Goal: Task Accomplishment & Management: Manage account settings

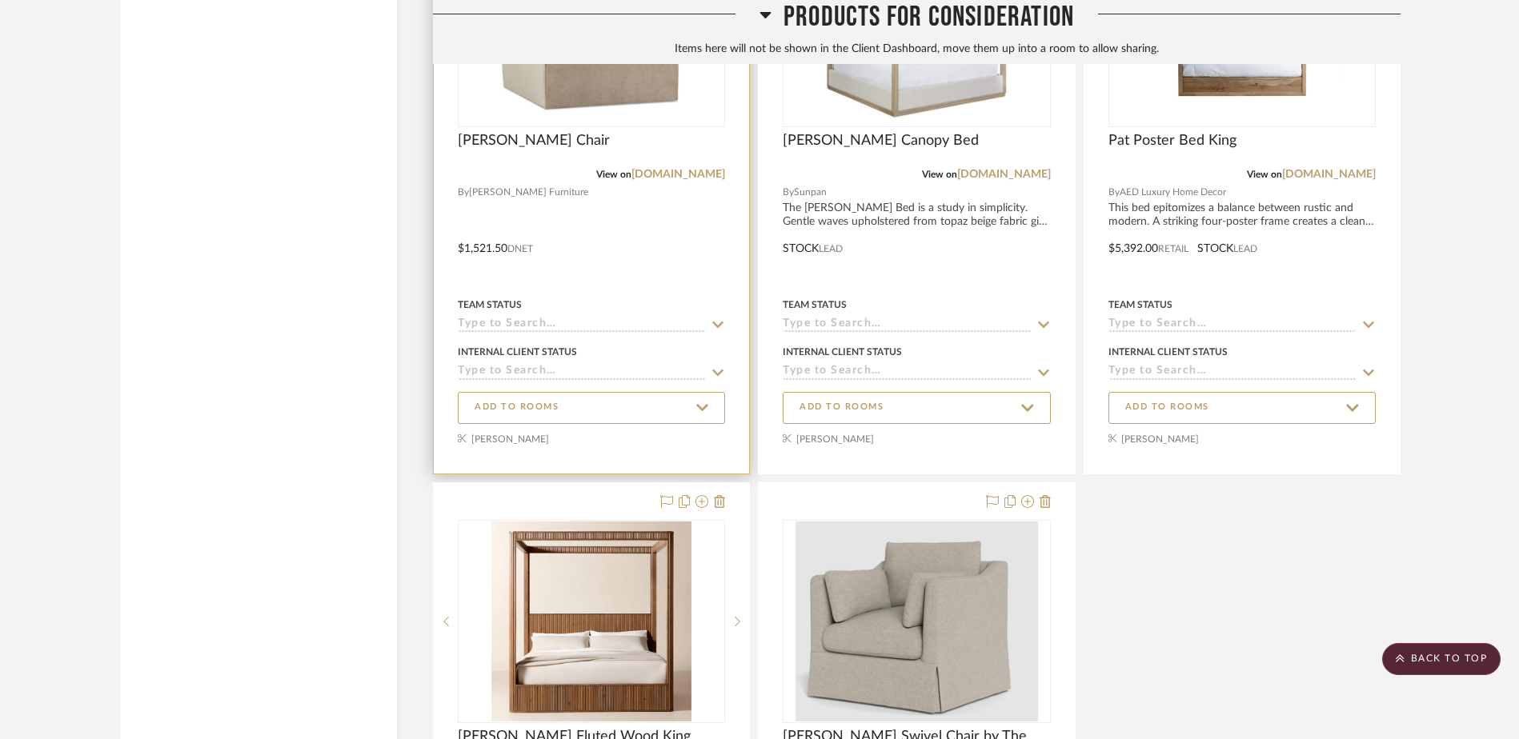
scroll to position [11362, 0]
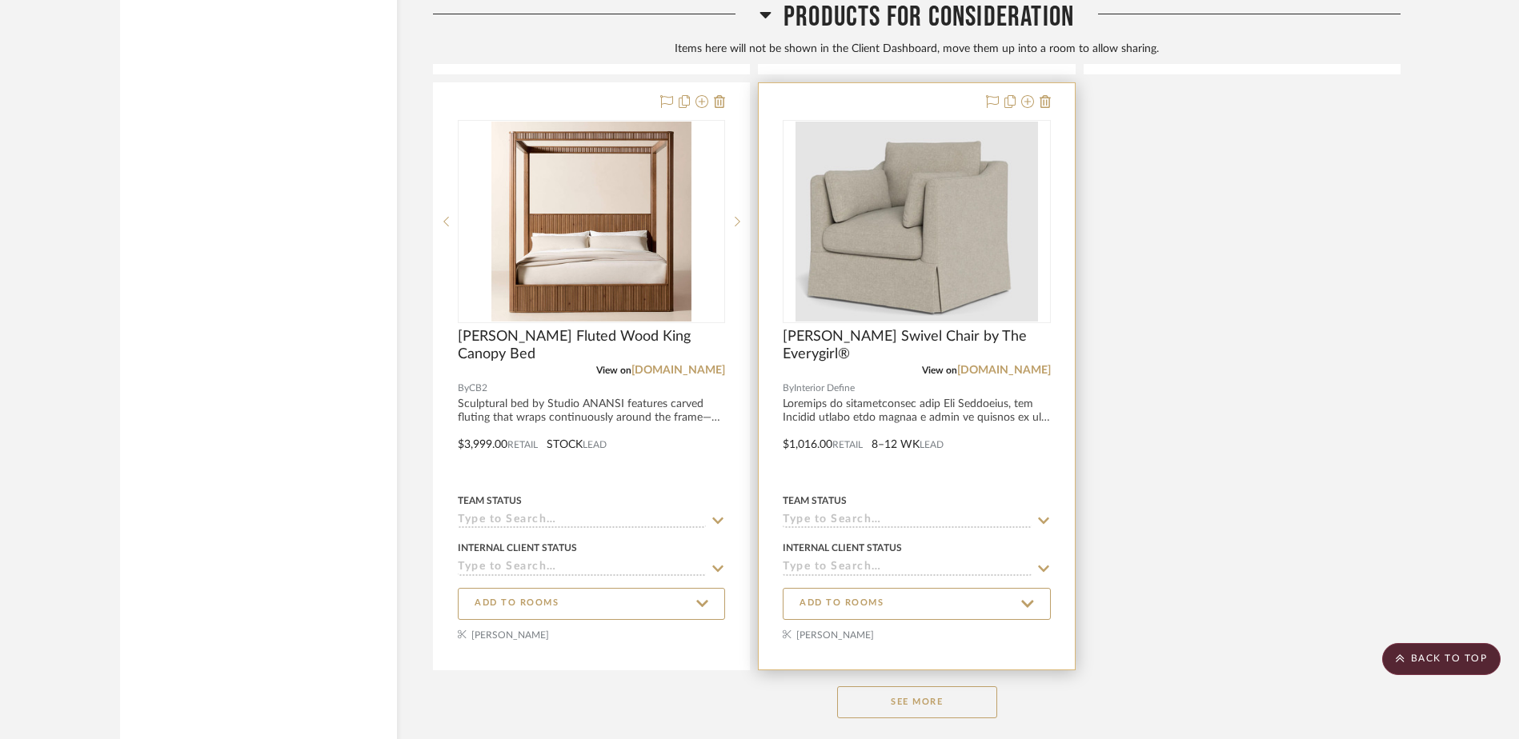
drag, startPoint x: 897, startPoint y: 707, endPoint x: 914, endPoint y: 677, distance: 34.0
click at [901, 707] on button "See More" at bounding box center [917, 703] width 160 height 32
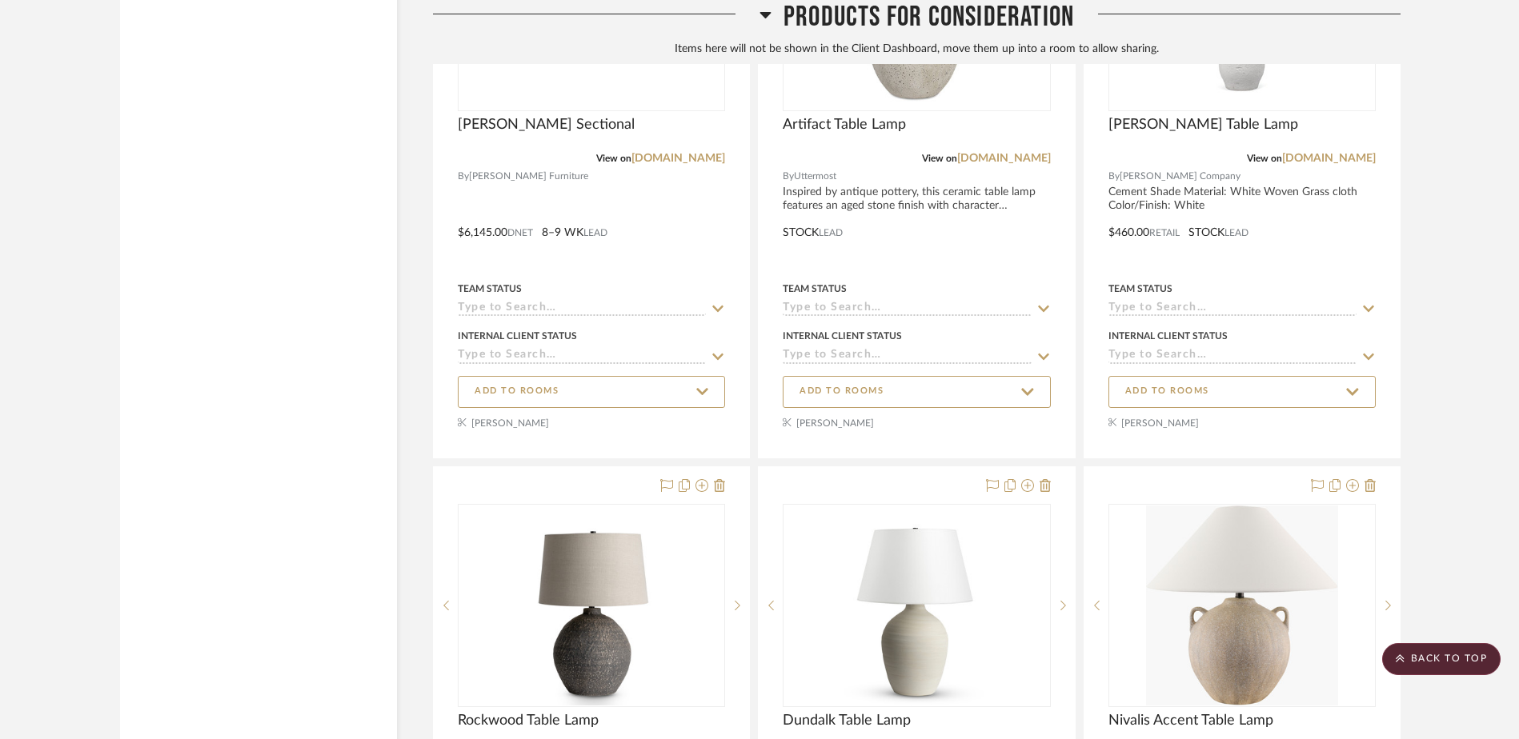
scroll to position [13123, 0]
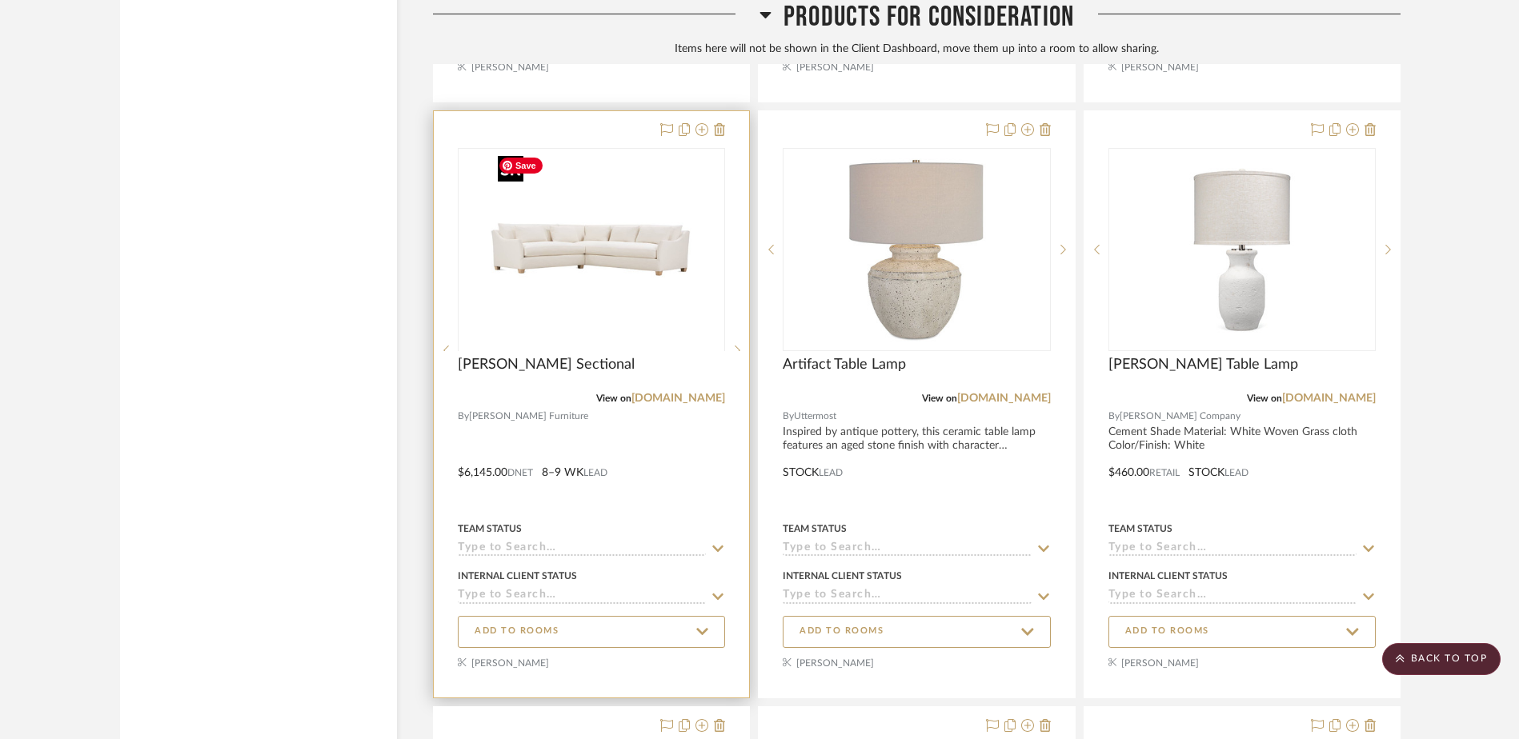
click at [563, 279] on div at bounding box center [591, 350] width 267 height 405
click at [533, 363] on span "[PERSON_NAME] Sectional" at bounding box center [546, 365] width 177 height 18
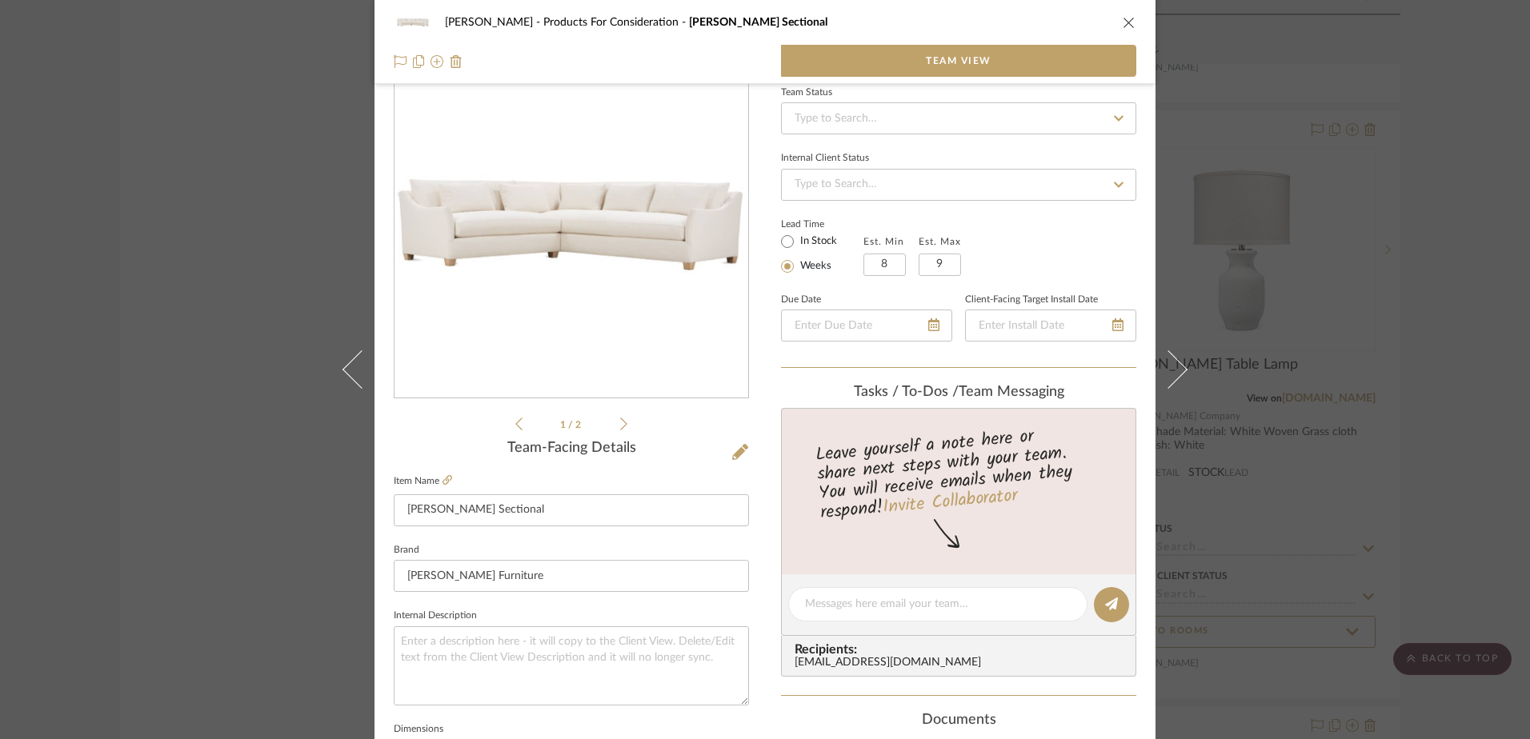
scroll to position [0, 0]
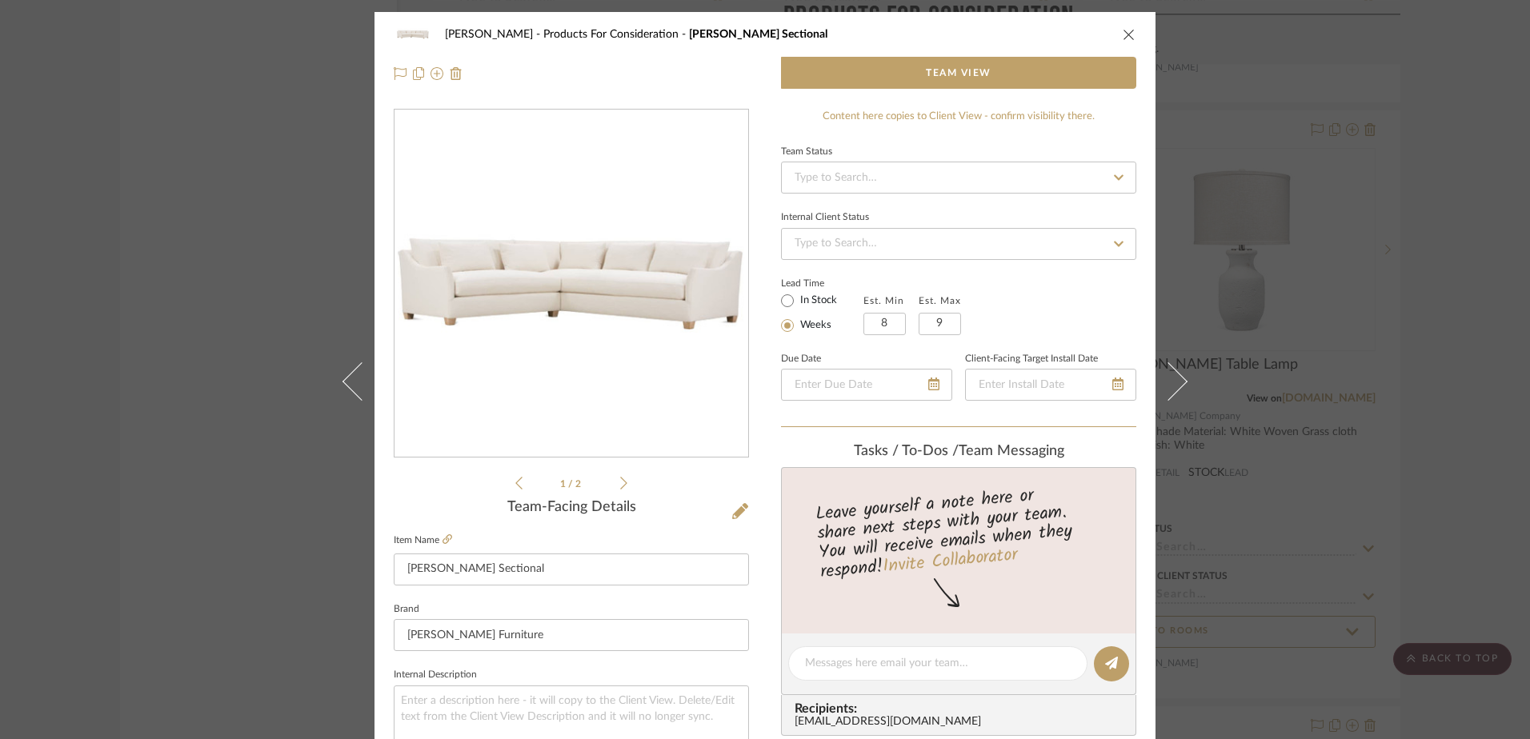
click at [1123, 29] on icon "close" at bounding box center [1129, 34] width 13 height 13
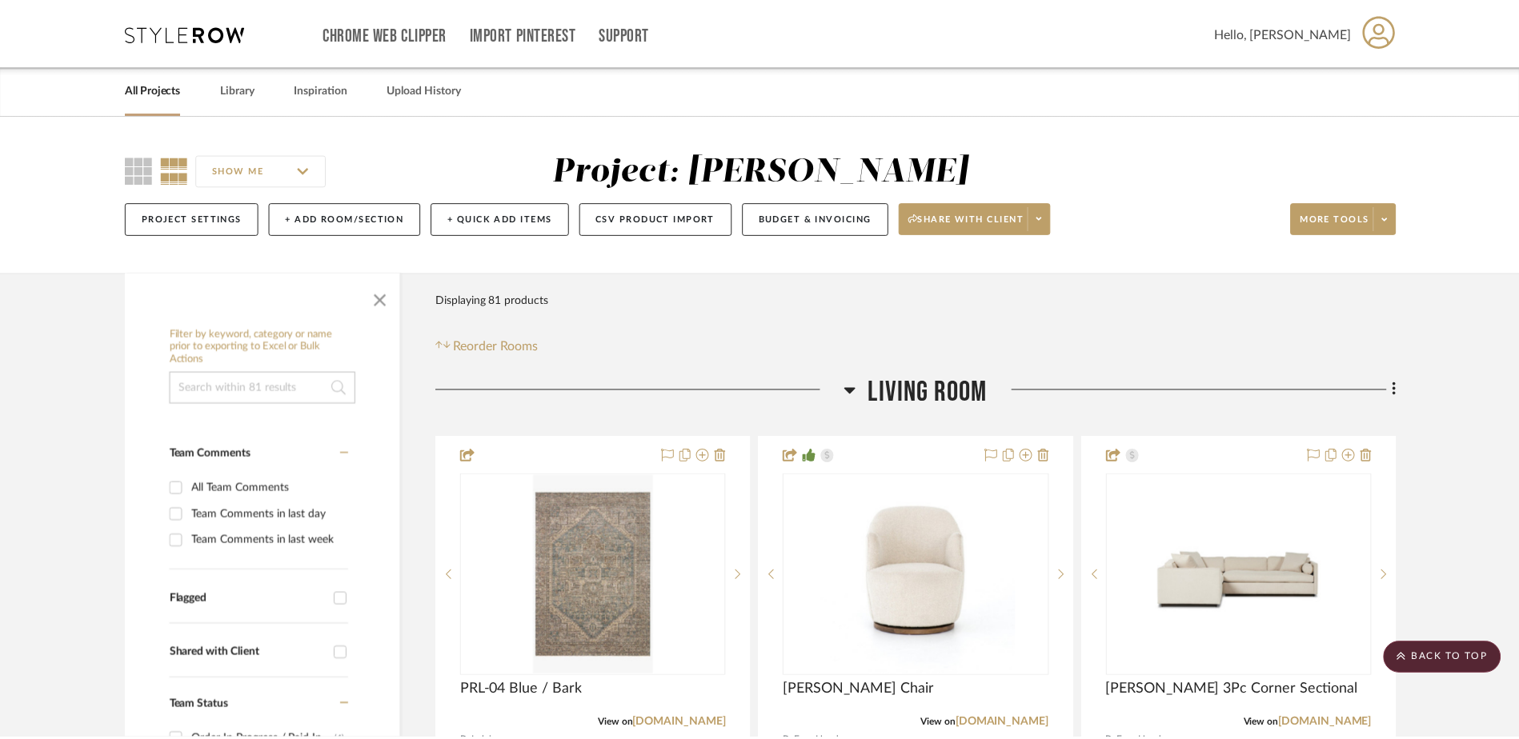
scroll to position [13123, 0]
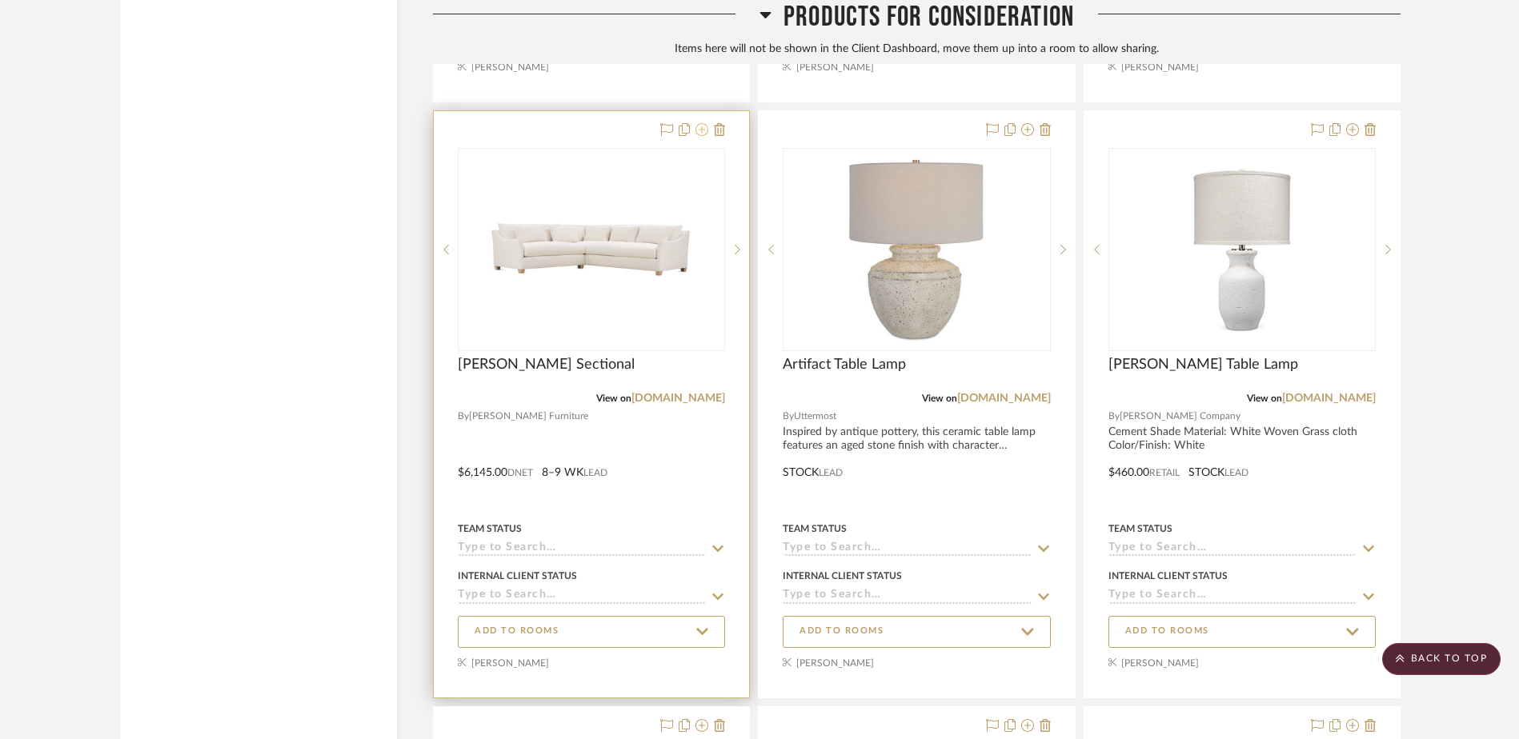
click at [701, 126] on icon at bounding box center [701, 129] width 13 height 13
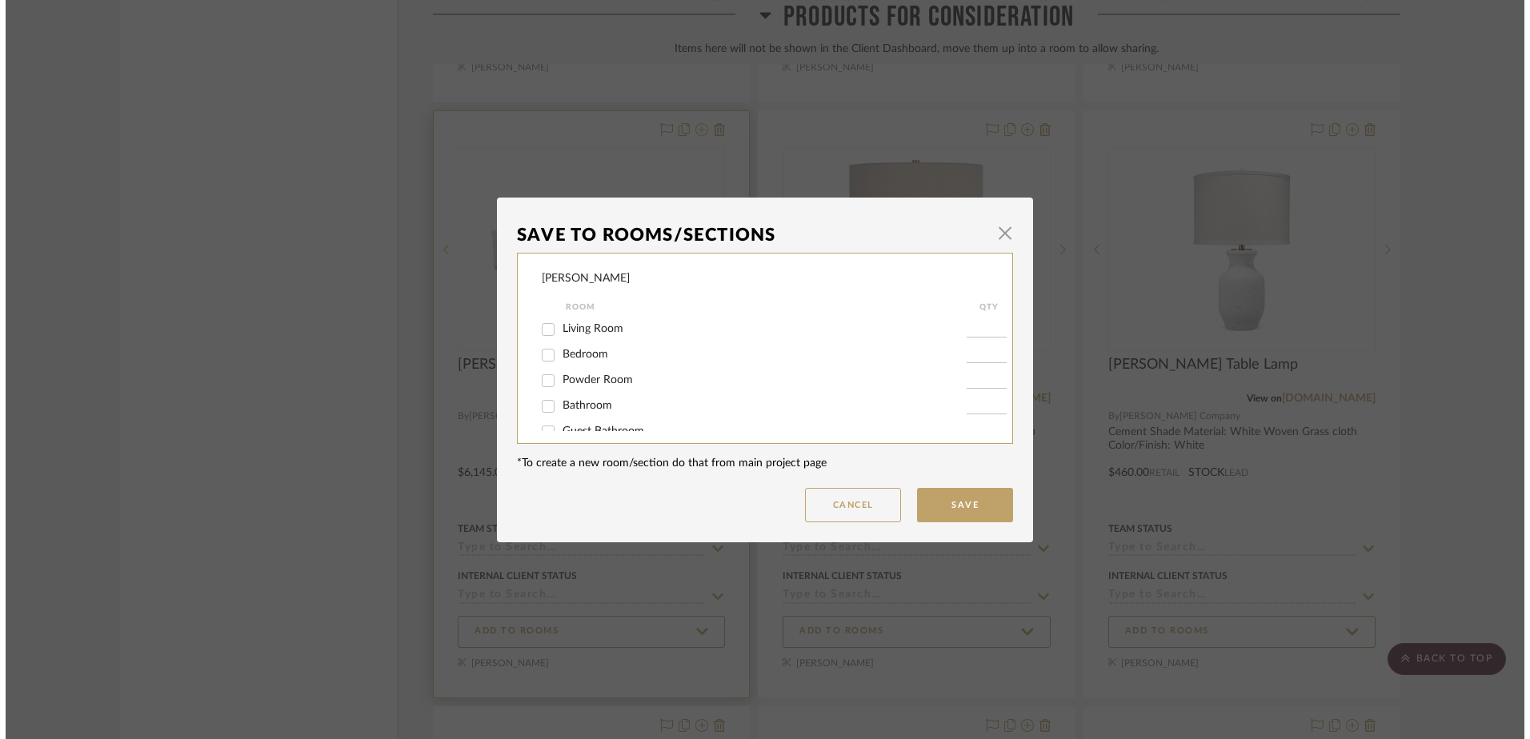
scroll to position [0, 0]
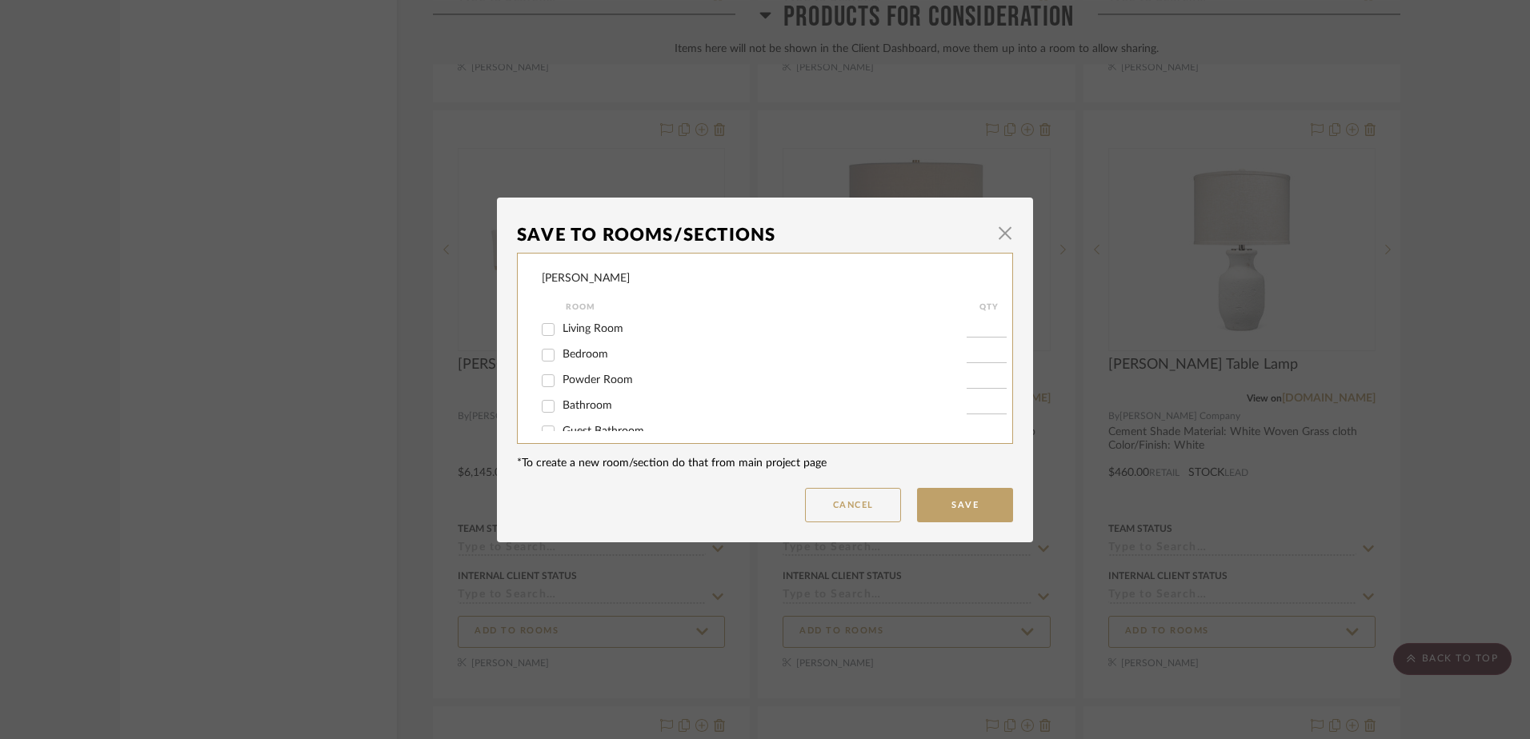
click at [547, 326] on input "Living Room" at bounding box center [548, 330] width 26 height 26
checkbox input "true"
type input "1"
click at [951, 512] on button "Save" at bounding box center [965, 505] width 96 height 34
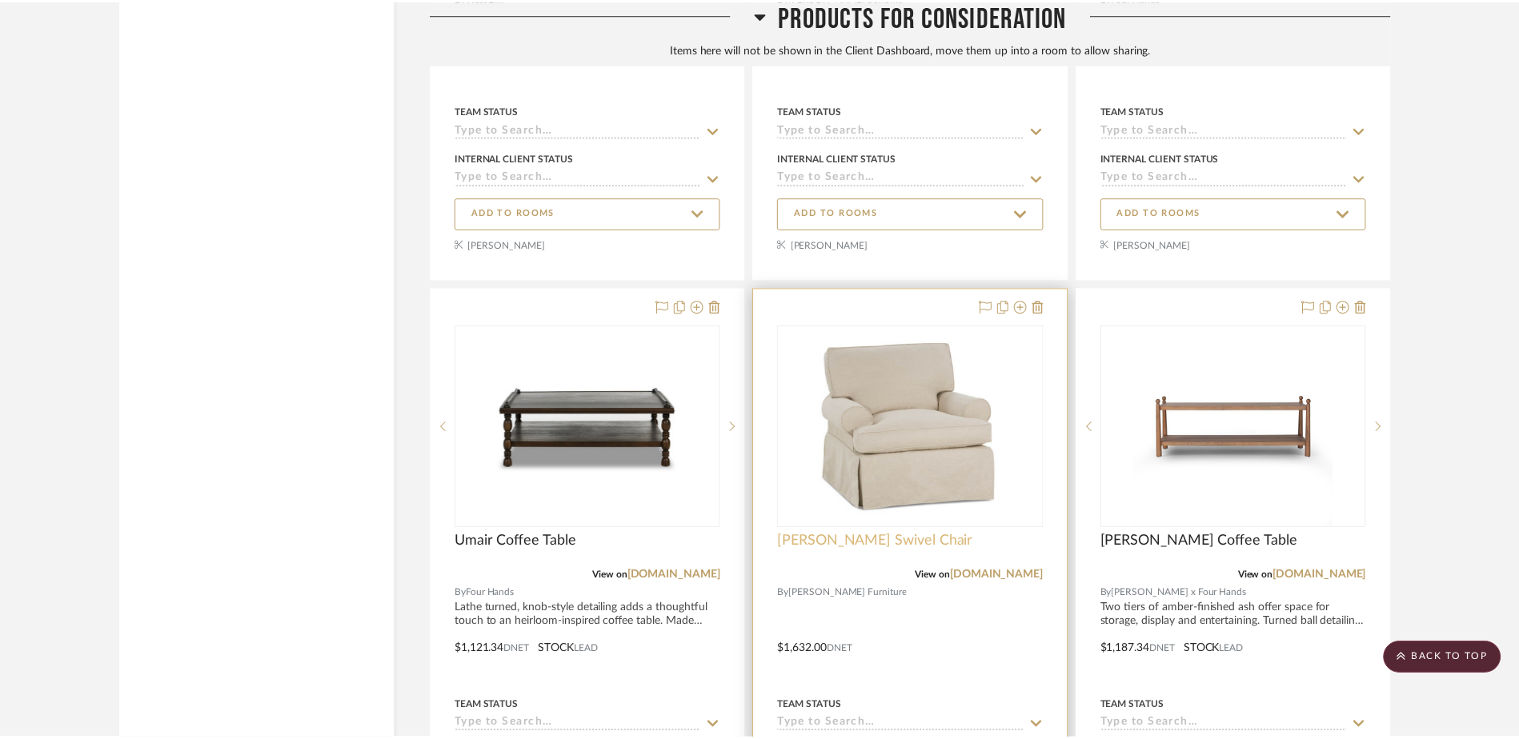
scroll to position [13123, 0]
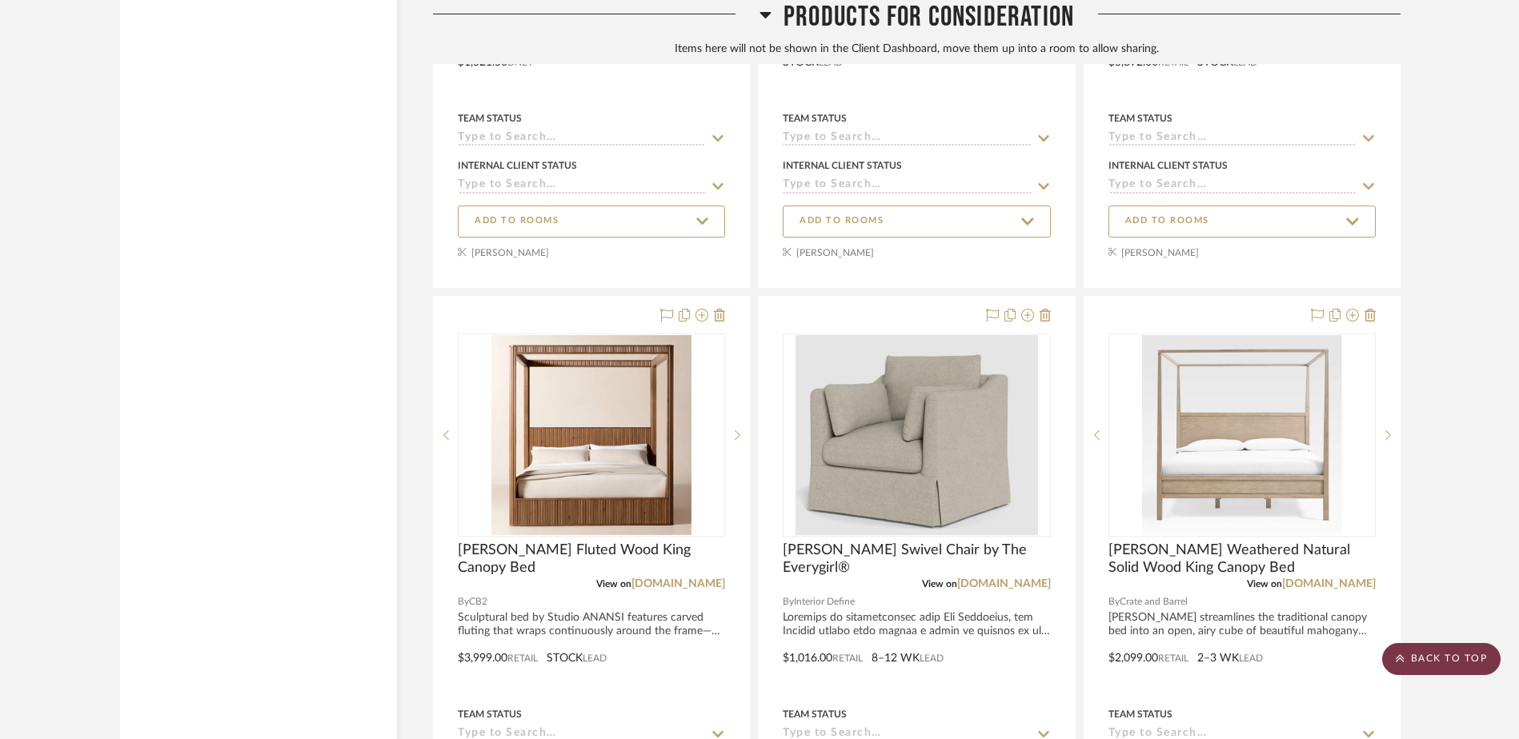
click at [1449, 659] on scroll-to-top-button "BACK TO TOP" at bounding box center [1441, 659] width 118 height 32
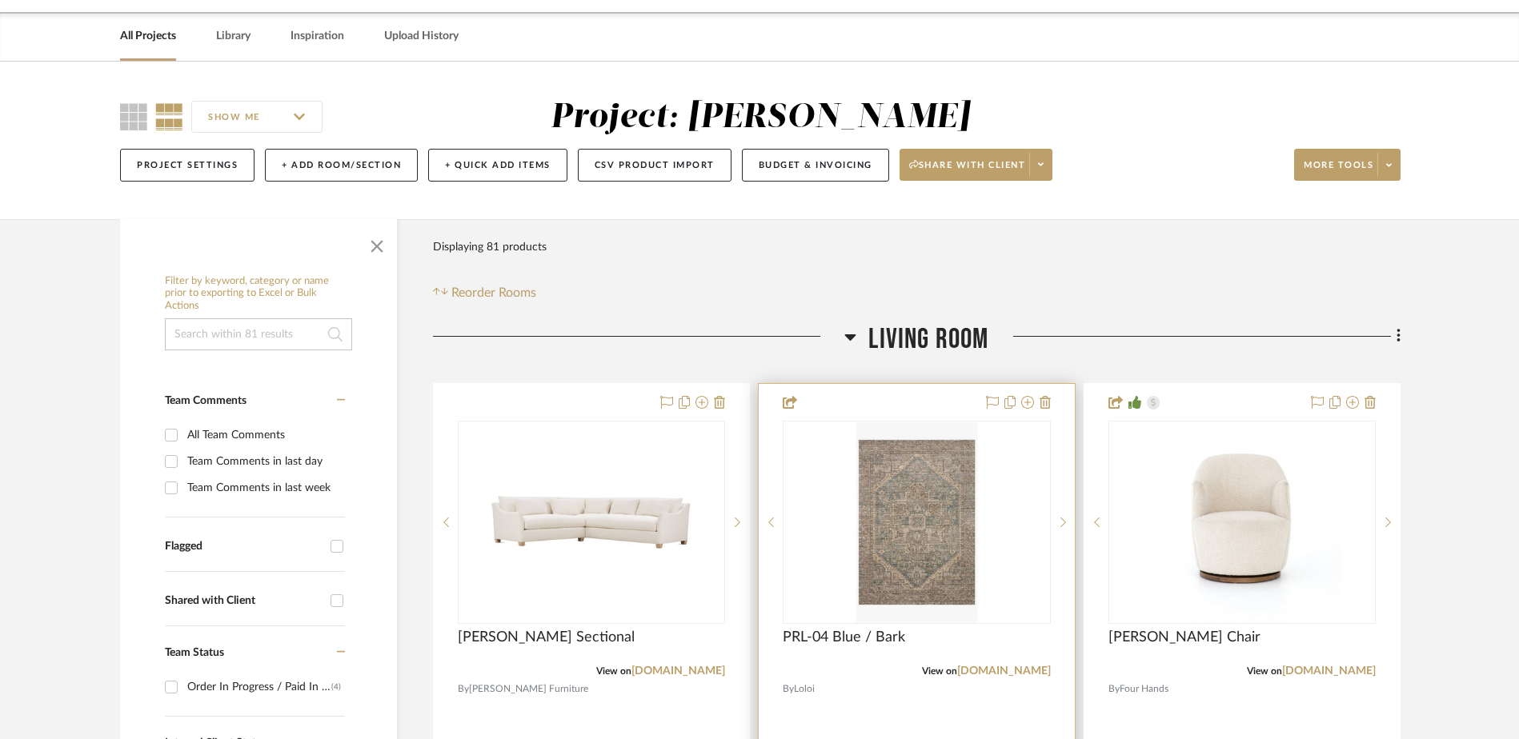
scroll to position [80, 0]
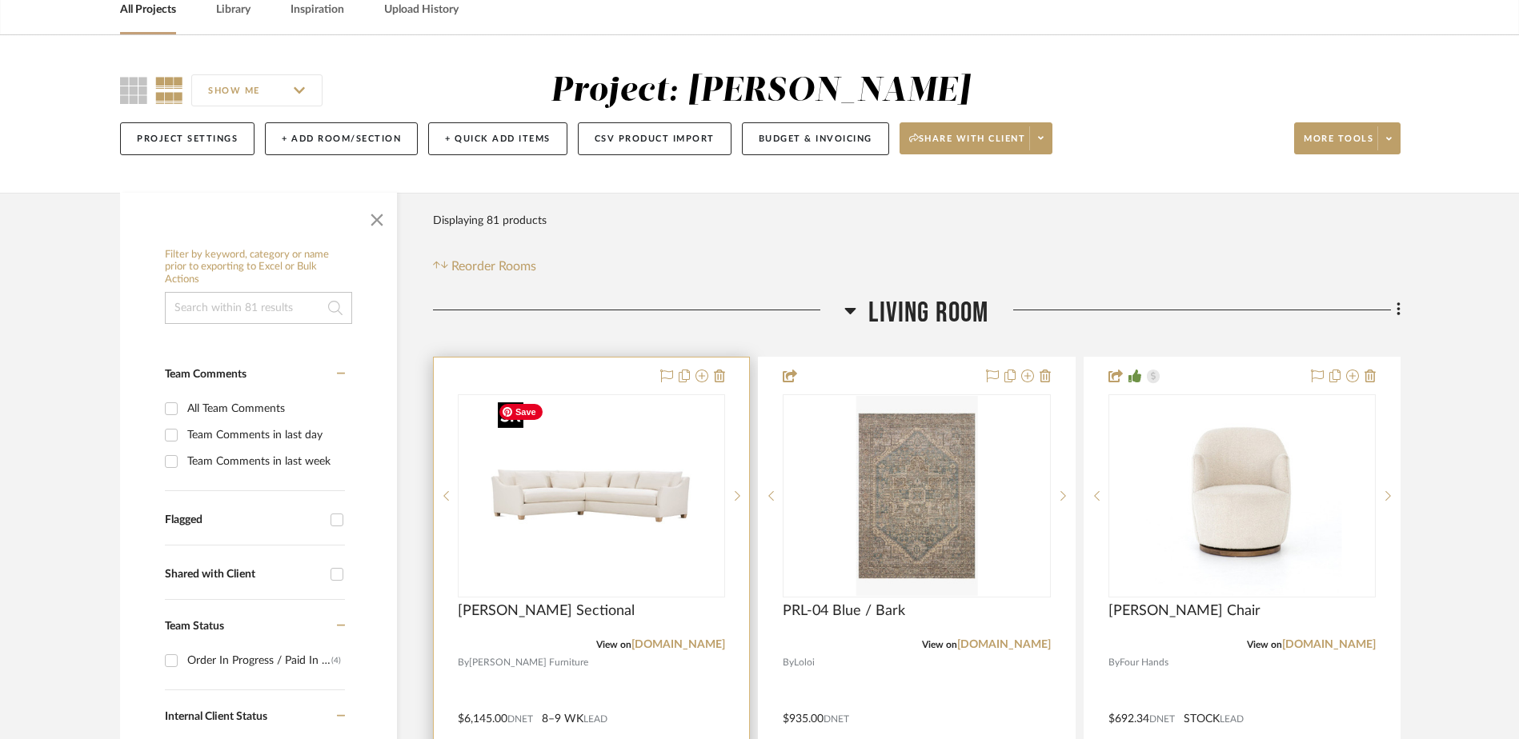
click at [558, 497] on div at bounding box center [591, 495] width 267 height 203
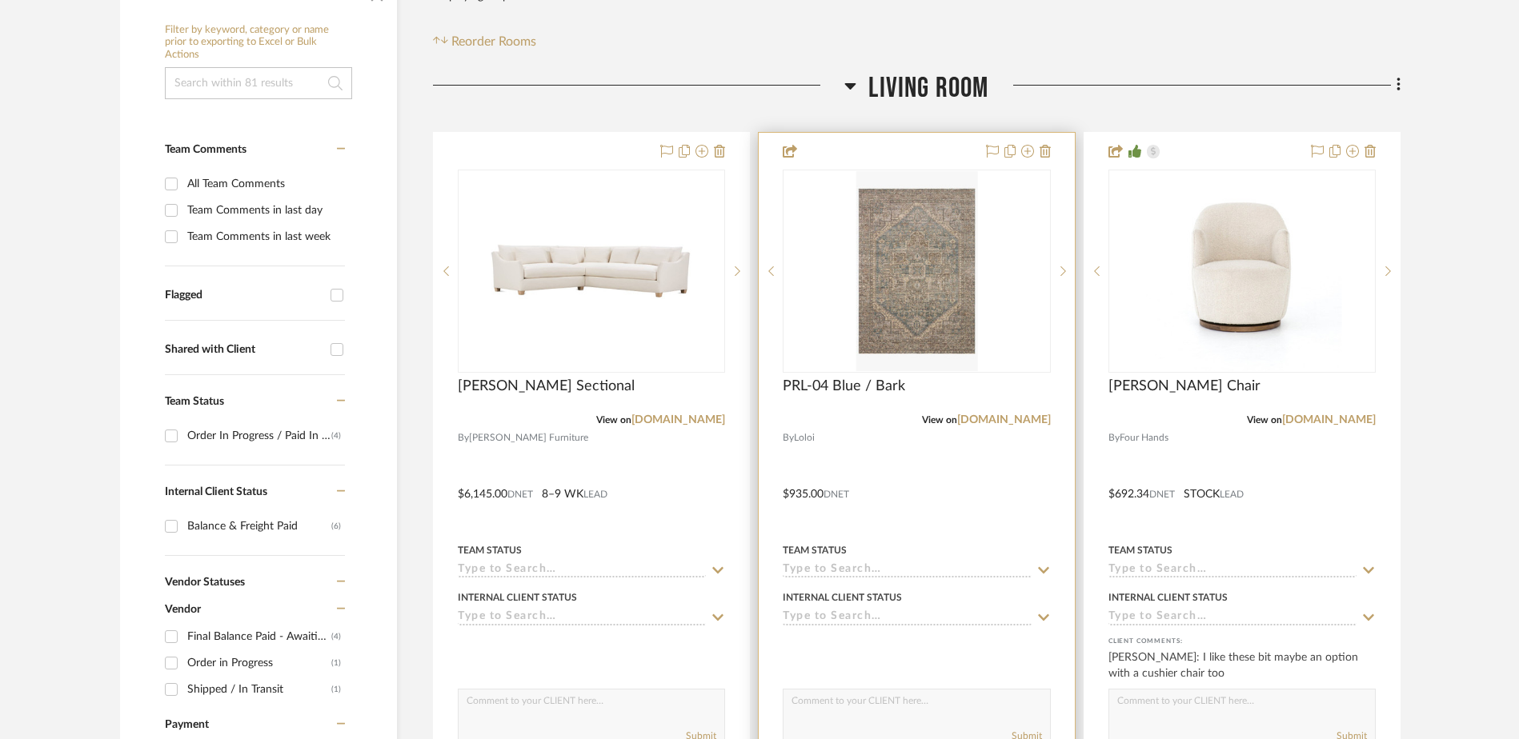
scroll to position [320, 0]
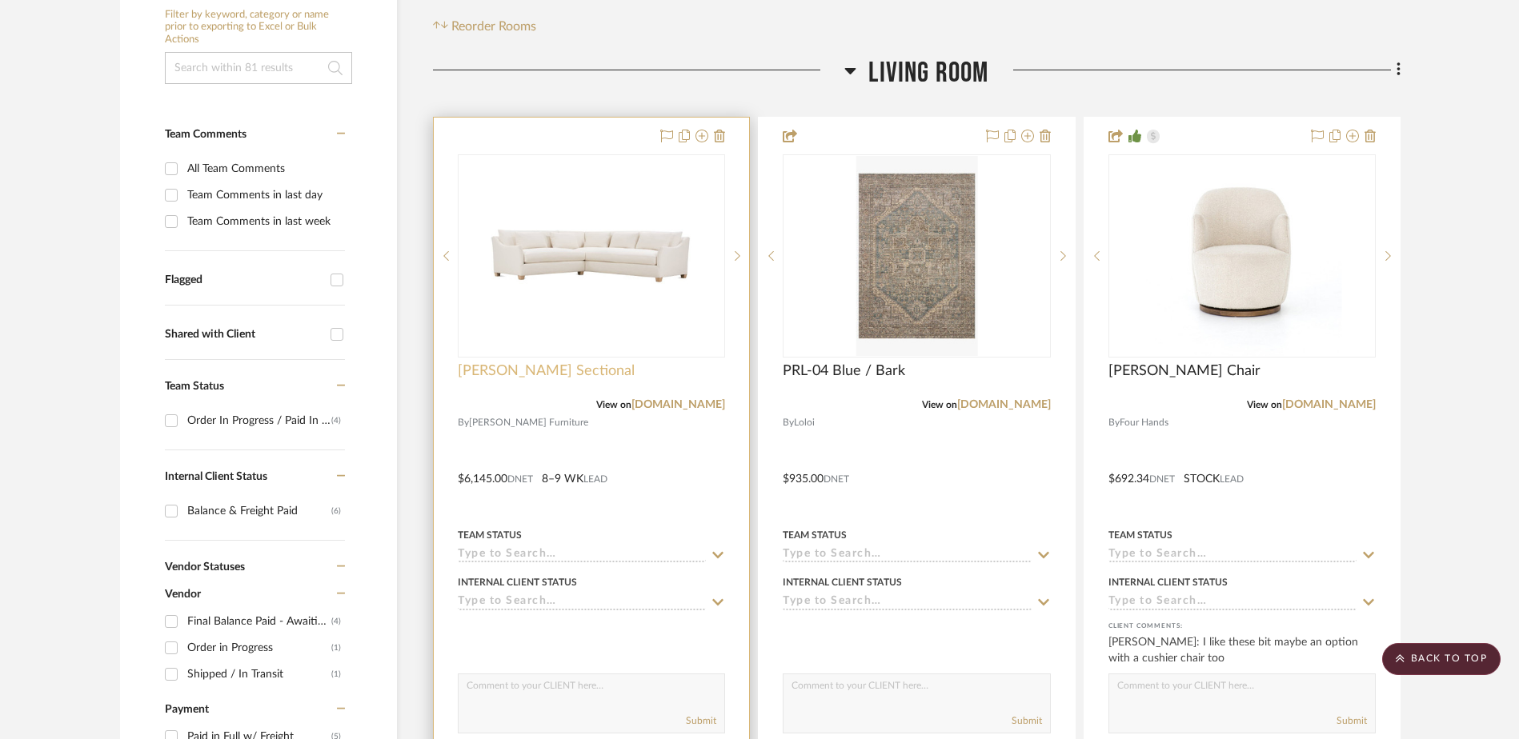
click at [539, 374] on span "[PERSON_NAME] Sectional" at bounding box center [546, 371] width 177 height 18
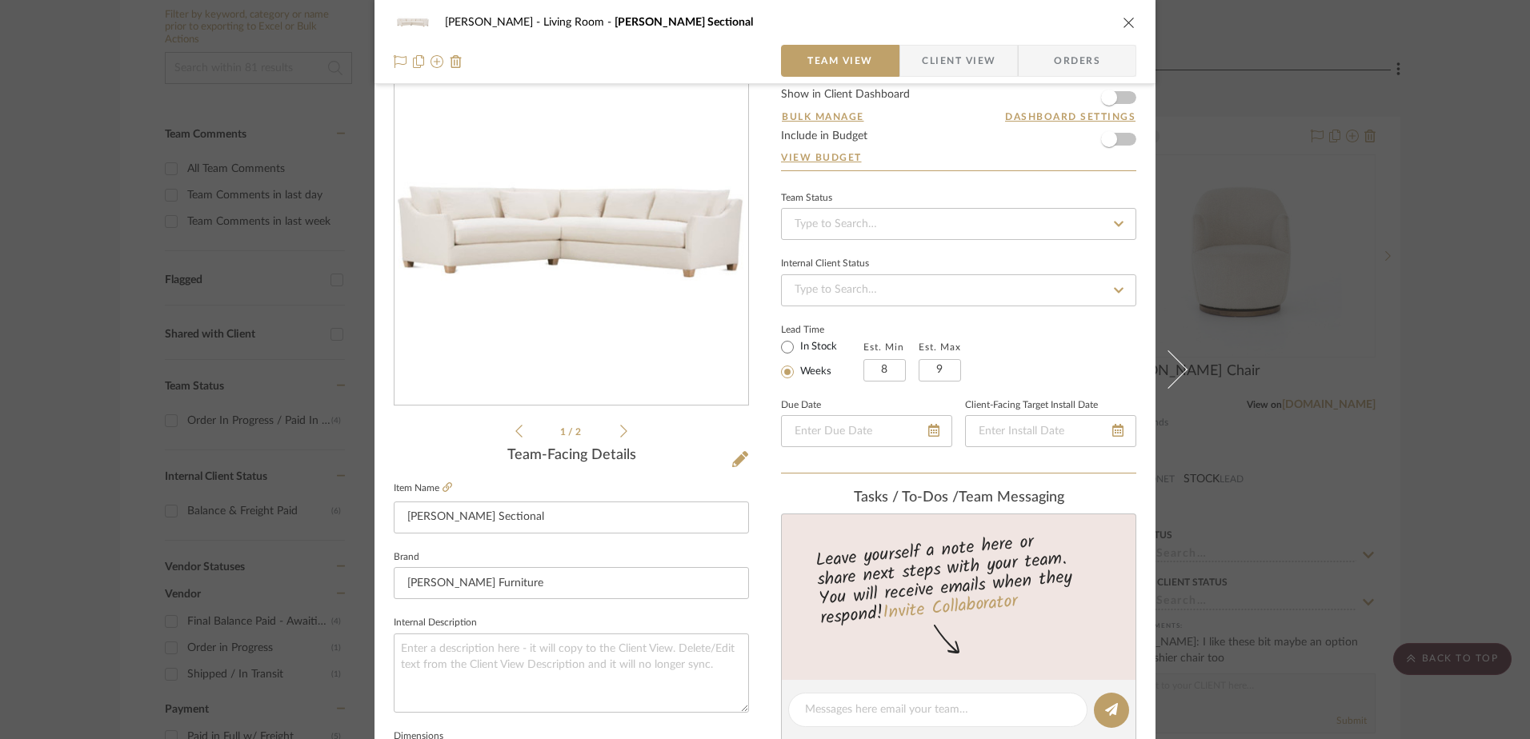
scroll to position [0, 0]
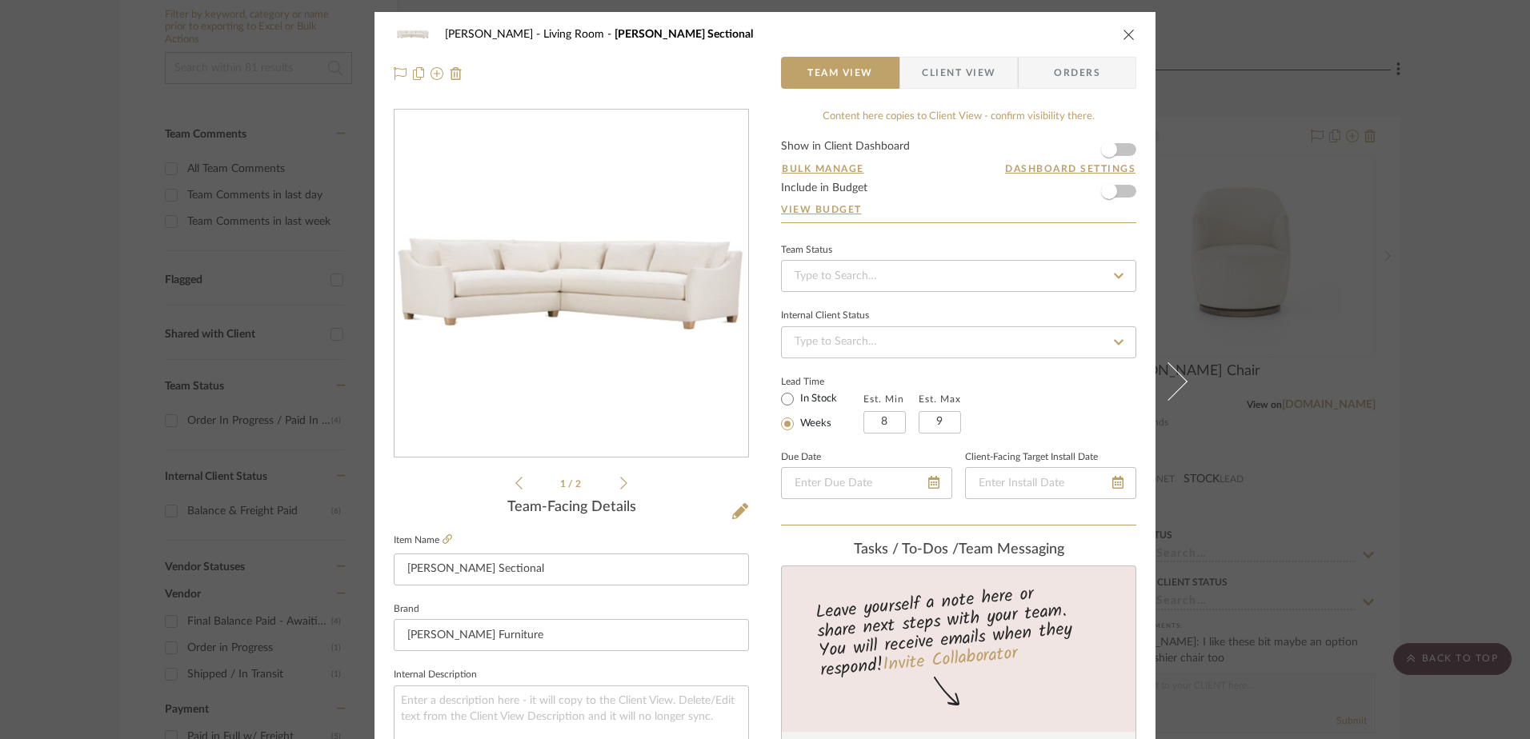
click at [1124, 34] on icon "close" at bounding box center [1129, 34] width 13 height 13
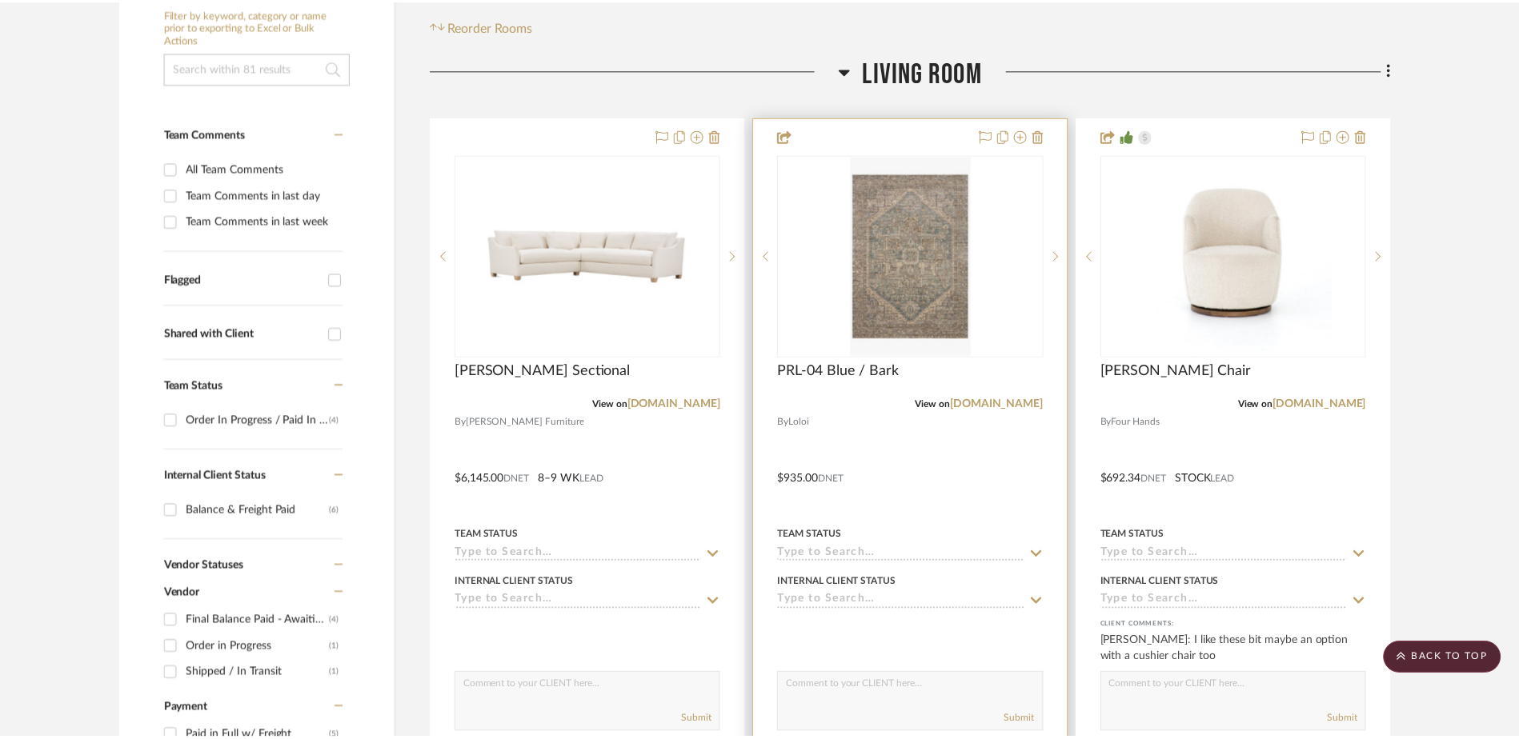
scroll to position [320, 0]
